Goal: Task Accomplishment & Management: Complete application form

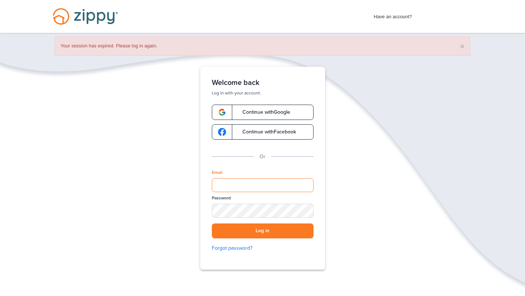
click at [242, 184] on input "Email" at bounding box center [263, 185] width 102 height 14
type input "**********"
click at [260, 238] on button "Log in" at bounding box center [263, 230] width 102 height 15
click at [261, 232] on button "Log in" at bounding box center [263, 230] width 102 height 15
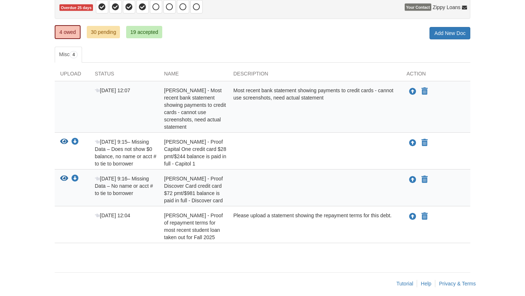
scroll to position [85, 0]
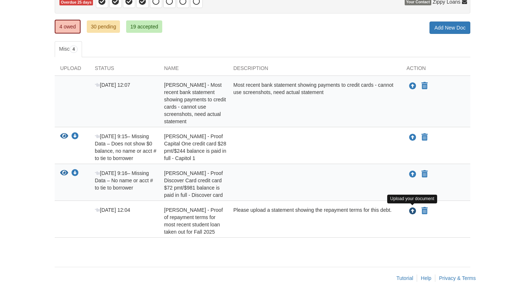
click at [412, 211] on icon "Upload Heather Fowler - Proof of repayment terms for most recent student loan t…" at bounding box center [412, 211] width 7 height 7
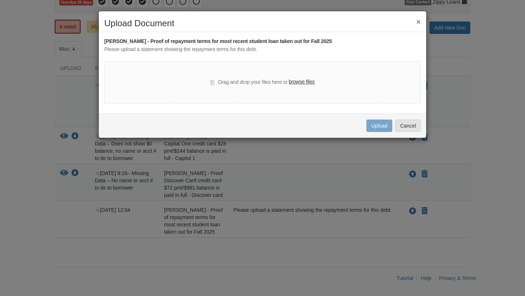
click at [299, 81] on label "browse files" at bounding box center [302, 82] width 26 height 8
click at [0, 0] on input "browse files" at bounding box center [0, 0] width 0 height 0
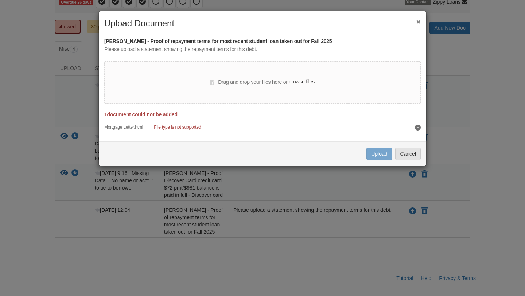
click at [302, 83] on label "browse files" at bounding box center [302, 82] width 26 height 8
click at [0, 0] on input "browse files" at bounding box center [0, 0] width 0 height 0
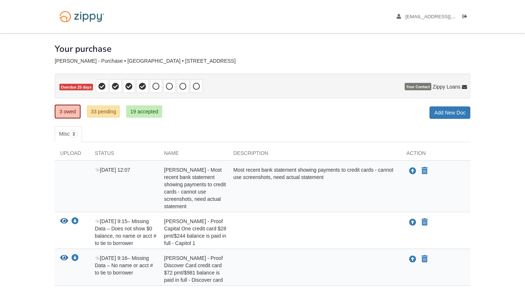
scroll to position [48, 0]
